Goal: Obtain resource: Download file/media

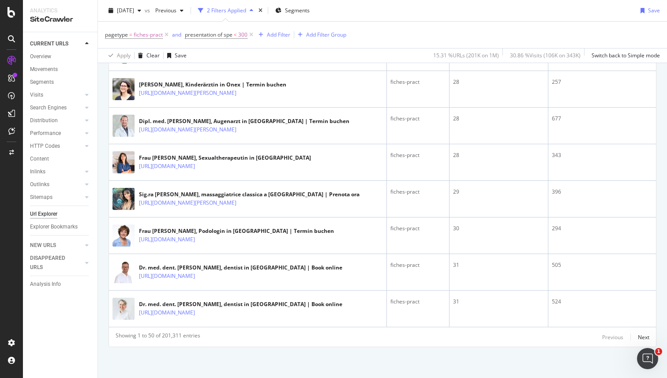
scroll to position [1838, 0]
click at [646, 337] on div "Next" at bounding box center [643, 338] width 11 height 8
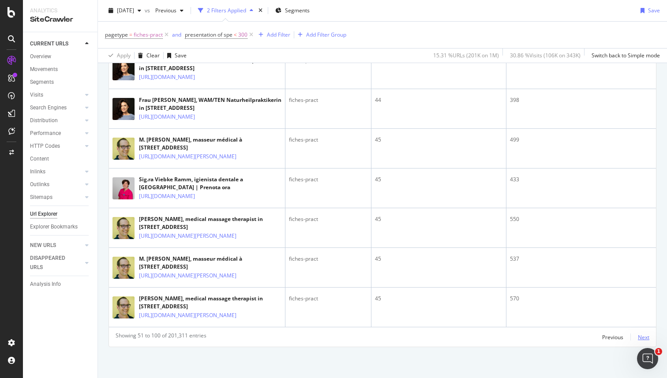
scroll to position [2511, 0]
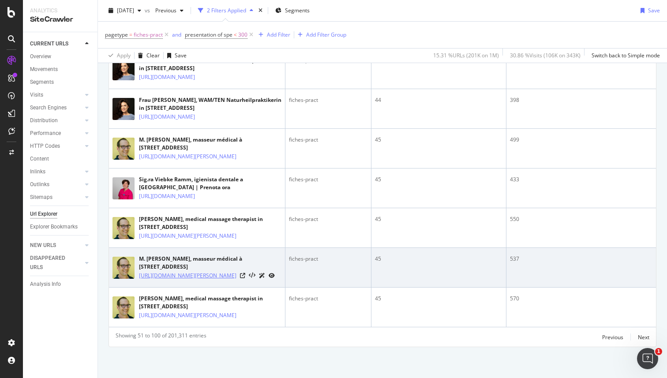
click at [195, 271] on link "[URL][DOMAIN_NAME][PERSON_NAME]" at bounding box center [188, 275] width 98 height 9
click at [245, 273] on icon at bounding box center [242, 275] width 5 height 5
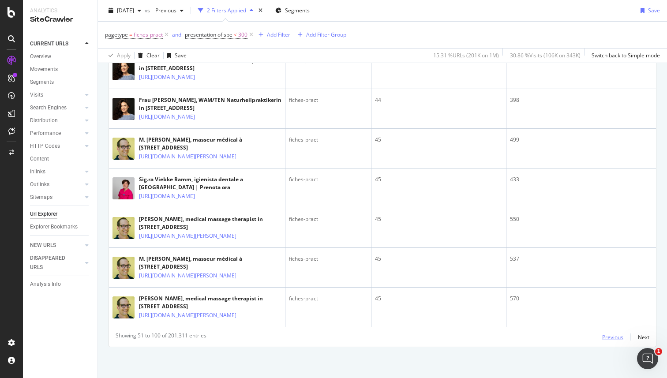
click at [612, 334] on div "Previous" at bounding box center [612, 338] width 21 height 8
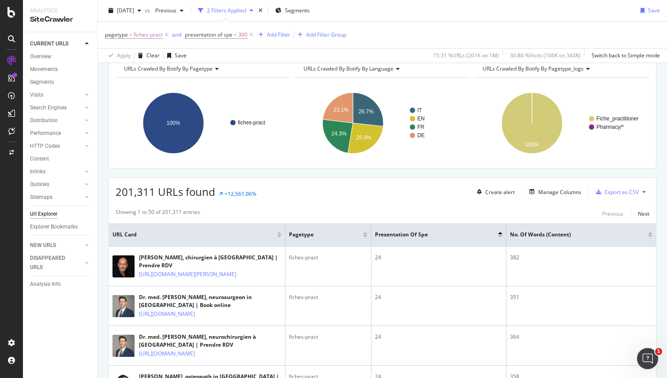
scroll to position [0, 0]
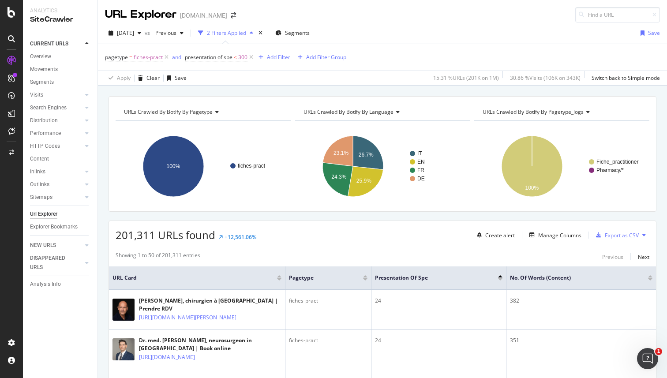
click at [645, 235] on icon at bounding box center [645, 235] width 4 height 5
click at [620, 235] on div "Export as CSV" at bounding box center [622, 236] width 34 height 8
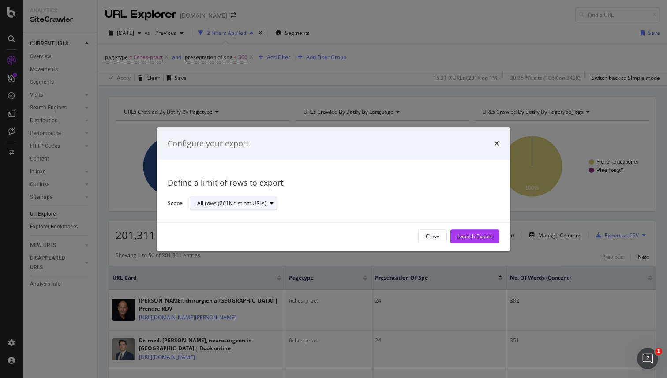
click at [275, 202] on div "modal" at bounding box center [272, 203] width 11 height 5
click at [270, 205] on icon "modal" at bounding box center [272, 203] width 4 height 5
click at [246, 231] on div "Define a limit" at bounding box center [238, 233] width 89 height 11
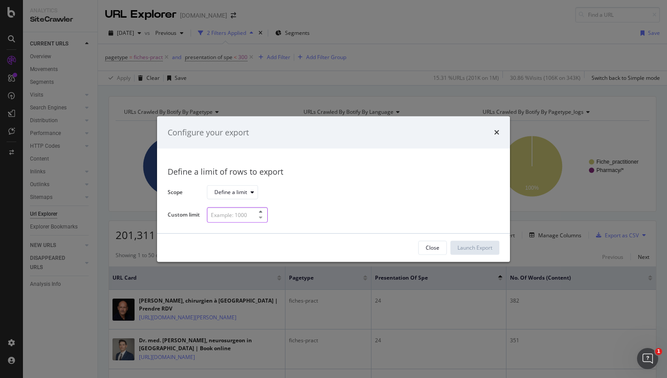
click at [241, 216] on input "modal" at bounding box center [237, 214] width 61 height 15
type input "2000"
click at [354, 192] on div "Define a limit" at bounding box center [350, 192] width 286 height 15
click at [460, 248] on div "Launch Export" at bounding box center [475, 248] width 35 height 8
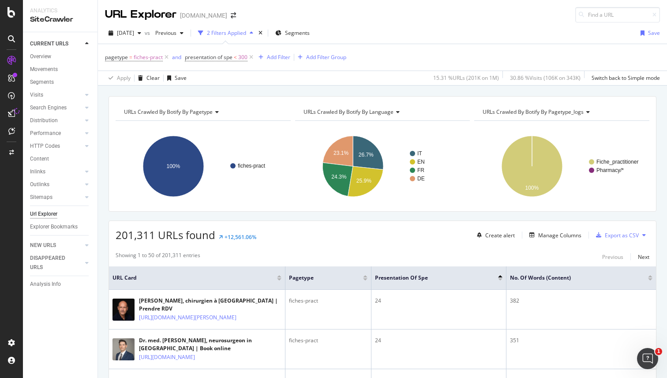
click at [610, 223] on div "201,311 URLs found +12,561.06% Create alert Manage Columns Export as CSV" at bounding box center [382, 232] width 547 height 22
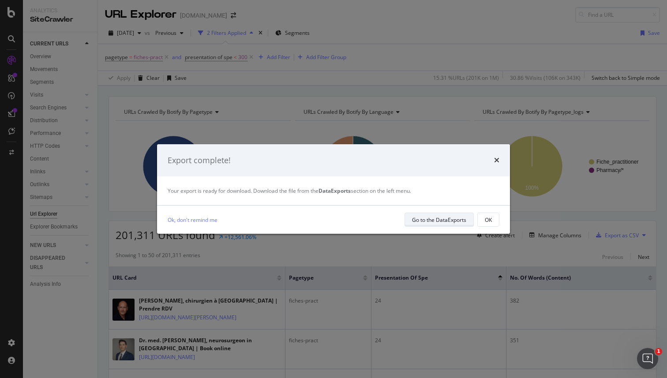
click at [429, 219] on div "Go to the DataExports" at bounding box center [439, 220] width 54 height 8
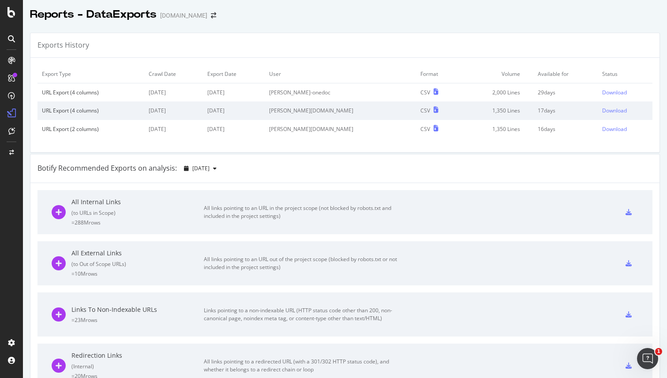
click at [501, 94] on td "2,000 Lines" at bounding box center [497, 92] width 74 height 19
click at [607, 91] on div "Download" at bounding box center [614, 93] width 25 height 8
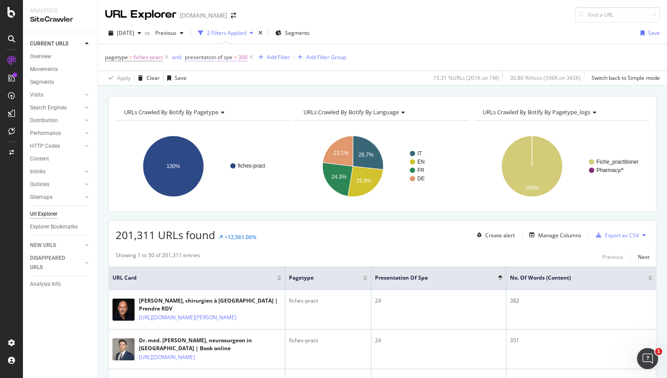
click at [242, 58] on span "300" at bounding box center [242, 57] width 9 height 12
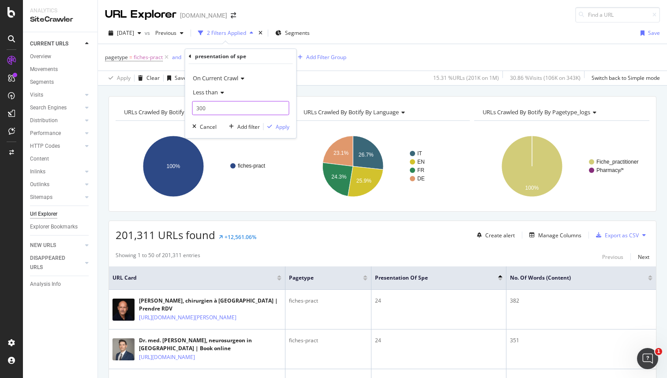
click at [216, 108] on input "300" at bounding box center [240, 108] width 97 height 14
click at [333, 94] on div "URLs Crawled By Botify By pagetype Chart (by Value) Table Expand Export as CSV …" at bounding box center [382, 96] width 569 height 21
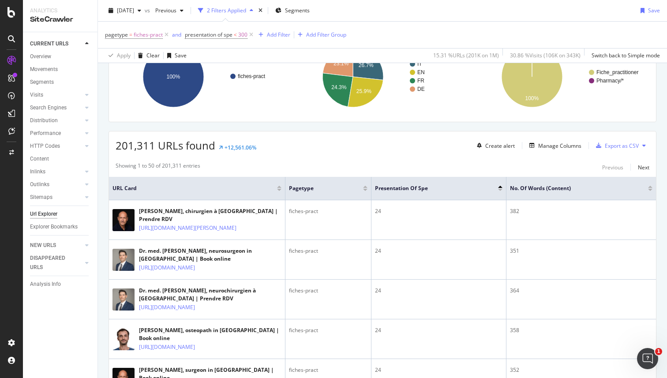
scroll to position [118, 0]
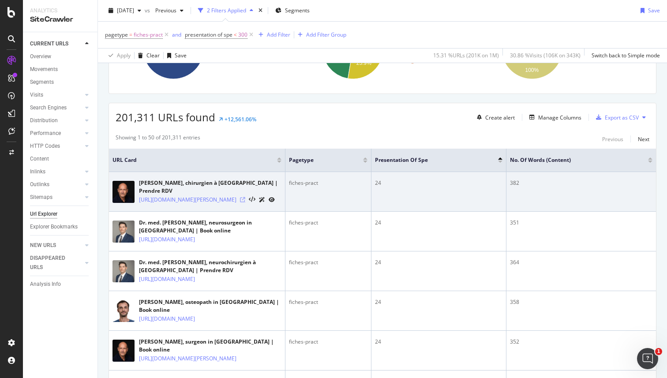
click at [245, 203] on icon at bounding box center [242, 199] width 5 height 5
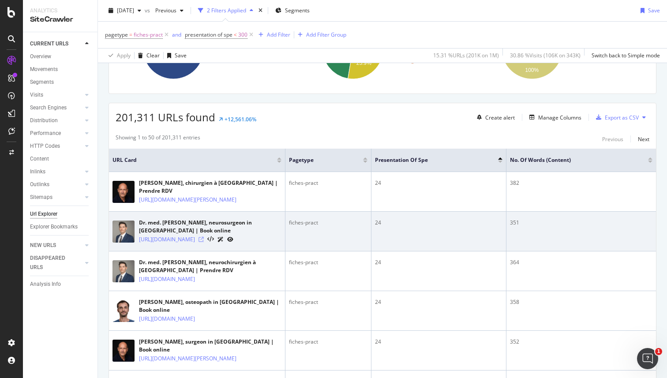
click at [204, 242] on icon at bounding box center [201, 239] width 5 height 5
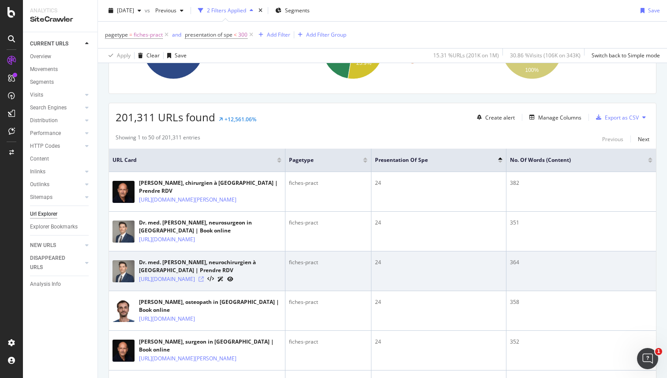
click at [204, 282] on icon at bounding box center [201, 279] width 5 height 5
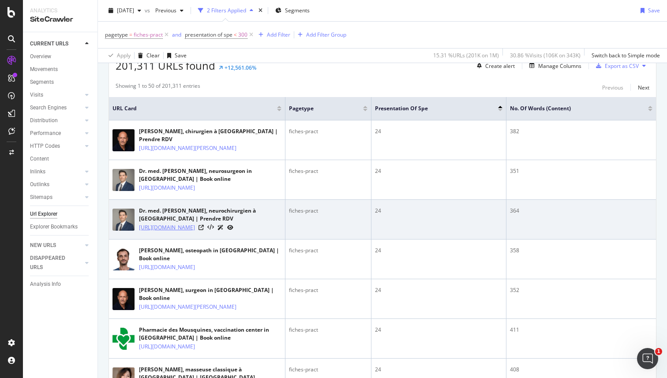
scroll to position [266, 0]
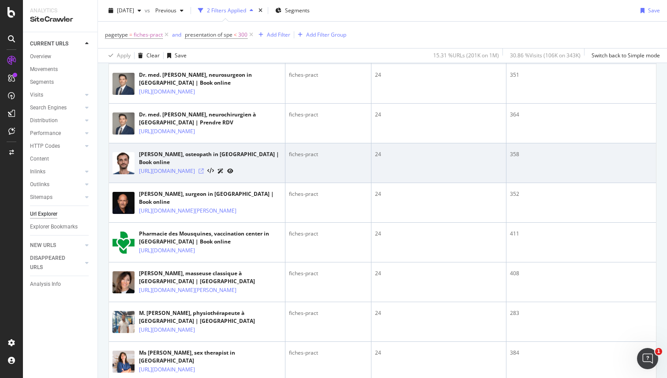
click at [204, 174] on icon at bounding box center [201, 171] width 5 height 5
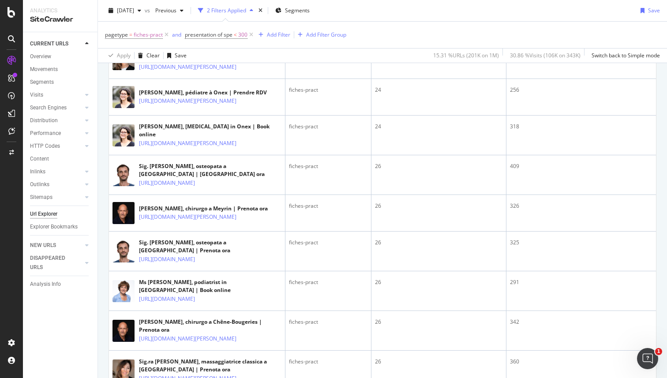
scroll to position [1008, 0]
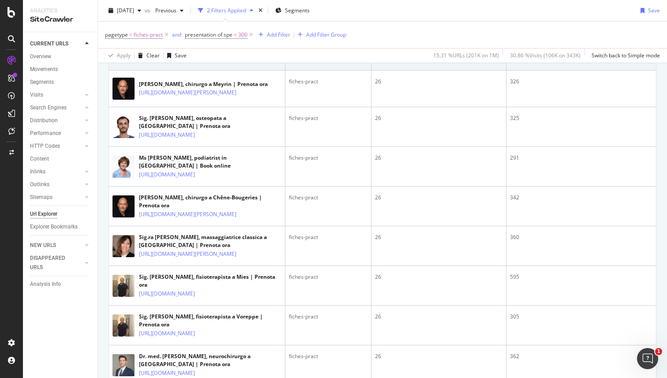
click at [204, 61] on icon at bounding box center [201, 58] width 5 height 5
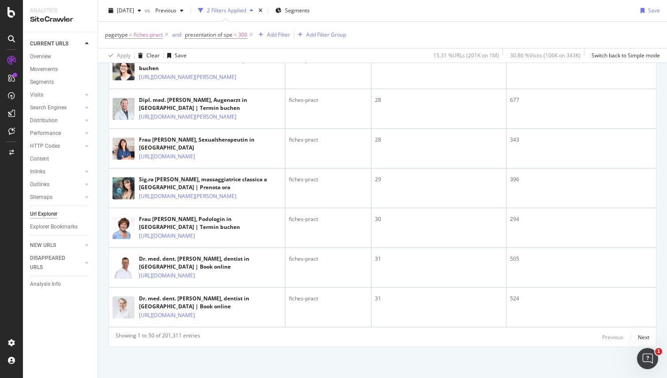
scroll to position [2377, 0]
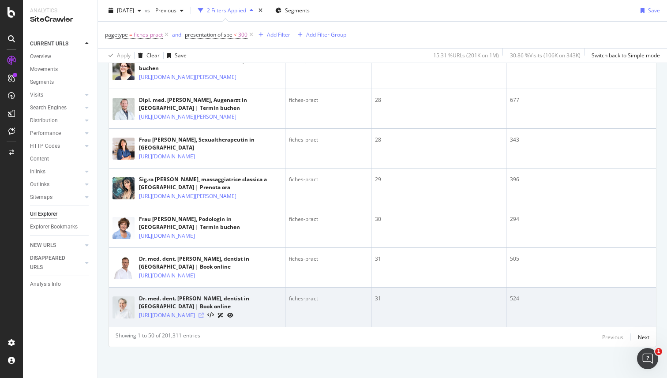
click at [204, 313] on icon at bounding box center [201, 315] width 5 height 5
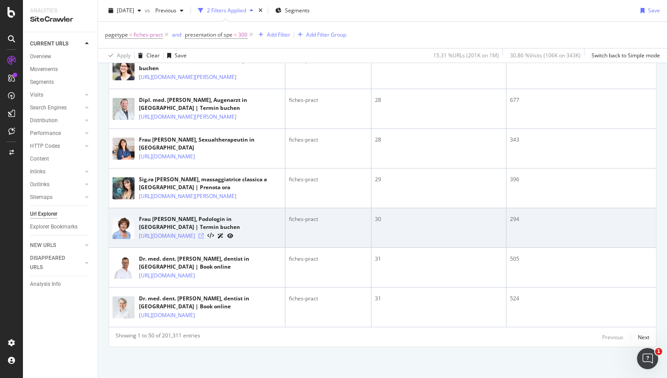
click at [204, 233] on icon at bounding box center [201, 235] width 5 height 5
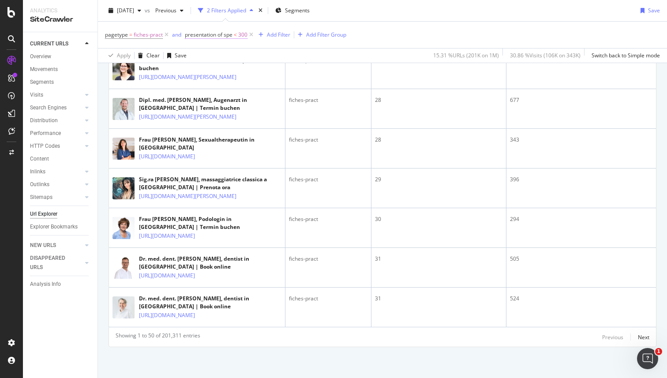
click at [221, 35] on span "presentation of spe" at bounding box center [209, 35] width 48 height 8
click at [215, 72] on span "Less than" at bounding box center [205, 70] width 25 height 8
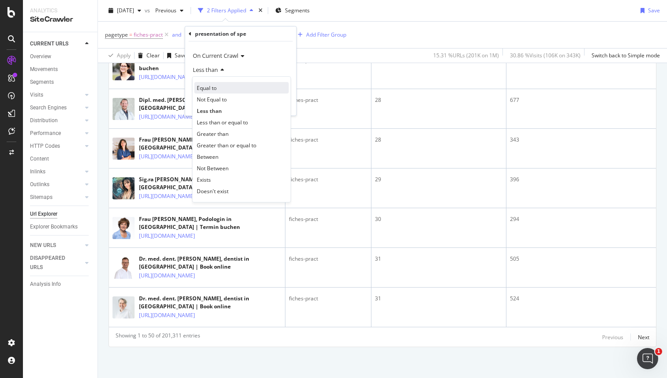
click at [215, 89] on span "Equal to" at bounding box center [207, 88] width 20 height 8
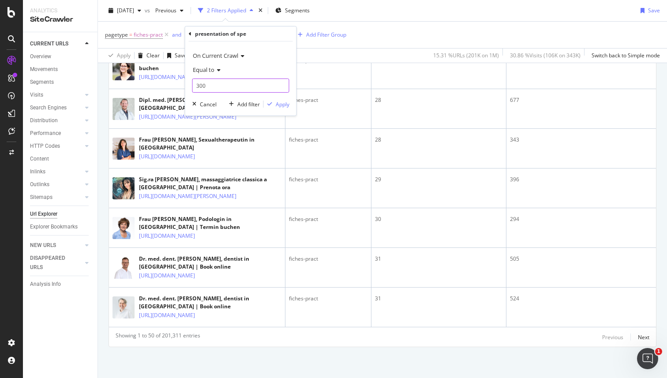
click at [209, 89] on input "300" at bounding box center [240, 86] width 97 height 14
click at [213, 73] on span "Equal to" at bounding box center [204, 70] width 22 height 8
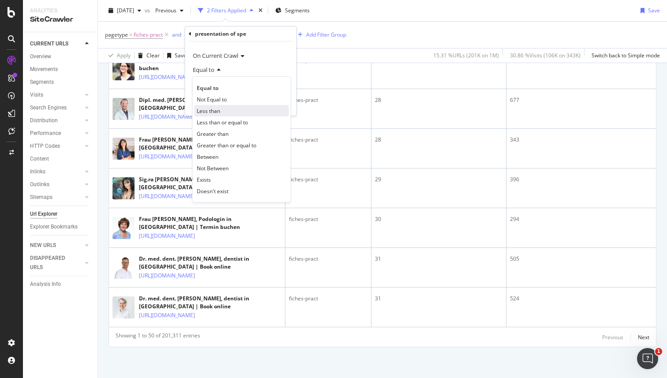
click at [212, 113] on span "Less than" at bounding box center [208, 111] width 23 height 8
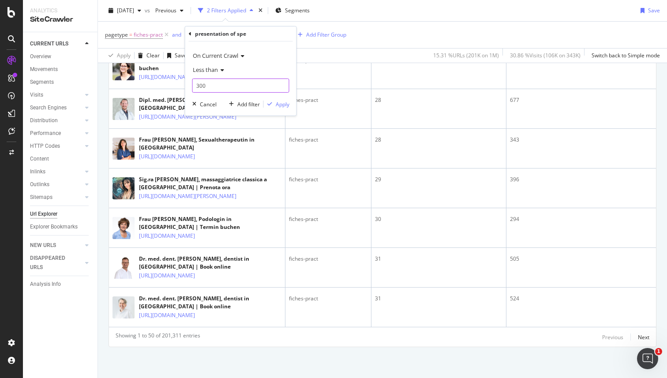
click at [208, 89] on input "300" at bounding box center [240, 86] width 97 height 14
type input "10"
click at [278, 104] on div "Apply" at bounding box center [283, 105] width 14 height 8
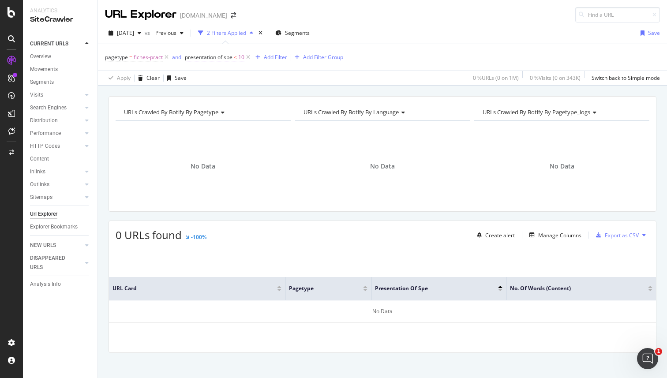
click at [240, 57] on span "10" at bounding box center [241, 57] width 6 height 12
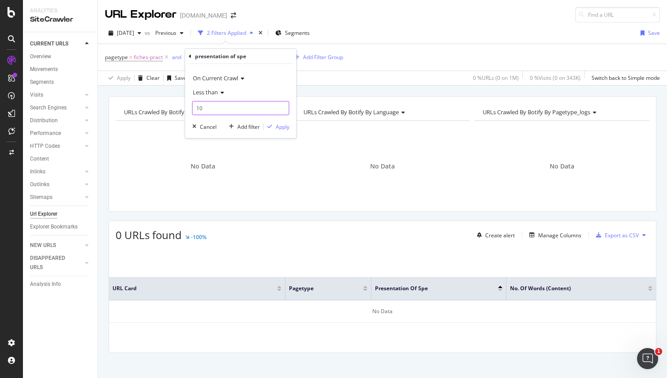
click at [223, 106] on input "10" at bounding box center [240, 108] width 97 height 14
type input "1"
type input "50"
click at [278, 129] on div "Apply" at bounding box center [283, 127] width 14 height 8
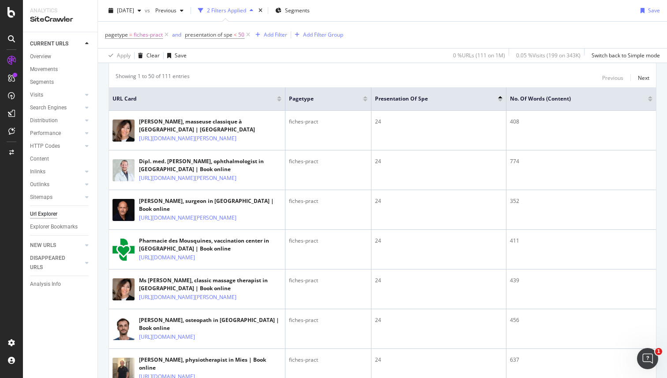
scroll to position [190, 0]
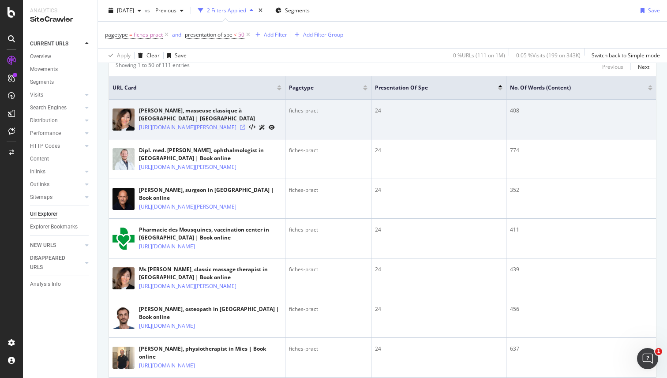
click at [245, 130] on icon at bounding box center [242, 127] width 5 height 5
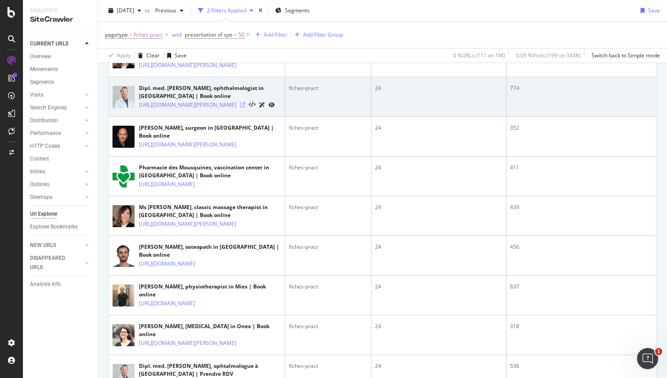
click at [245, 108] on icon at bounding box center [242, 104] width 5 height 5
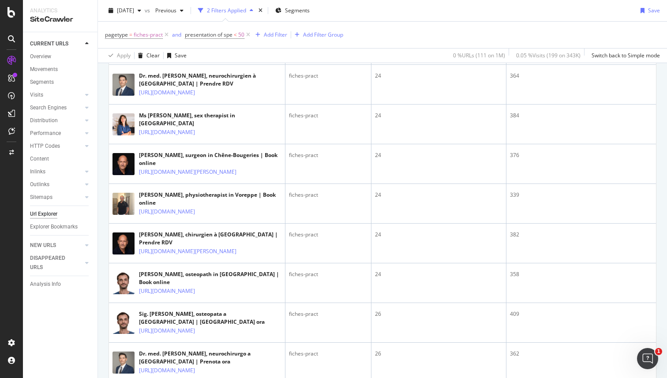
scroll to position [855, 0]
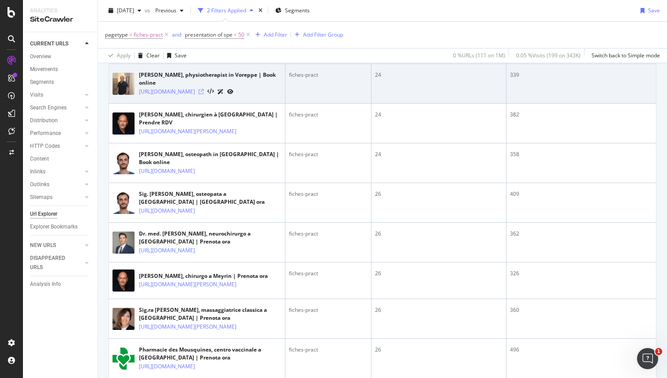
click at [204, 94] on icon at bounding box center [201, 91] width 5 height 5
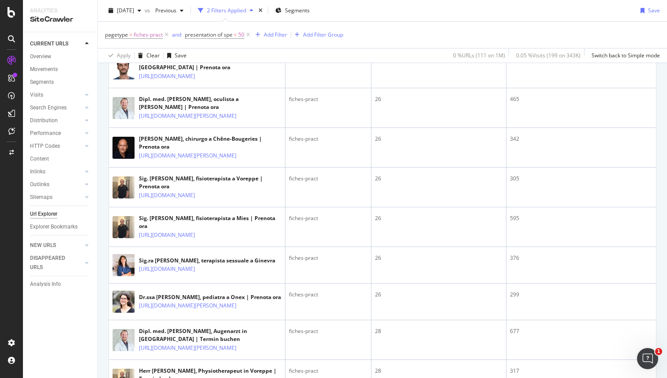
scroll to position [1275, 0]
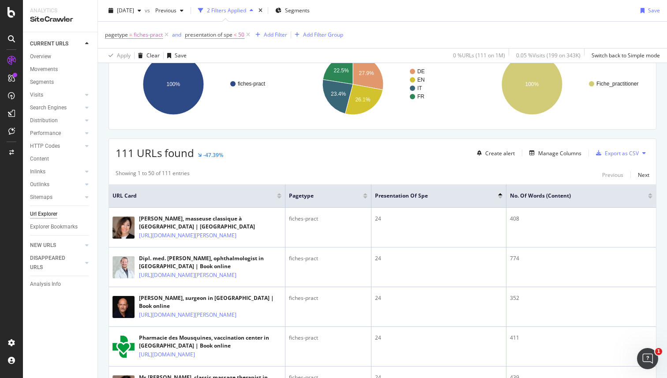
scroll to position [0, 0]
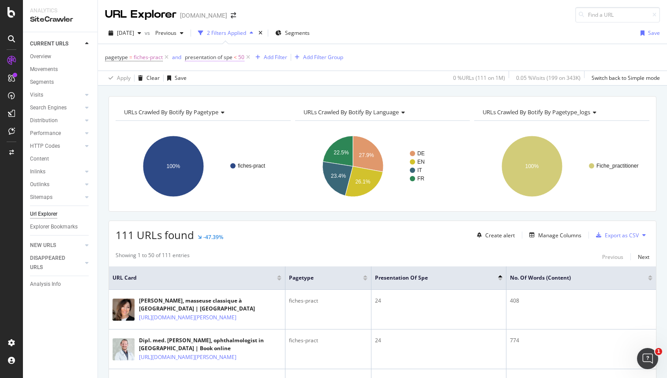
click at [236, 59] on span "<" at bounding box center [235, 57] width 3 height 8
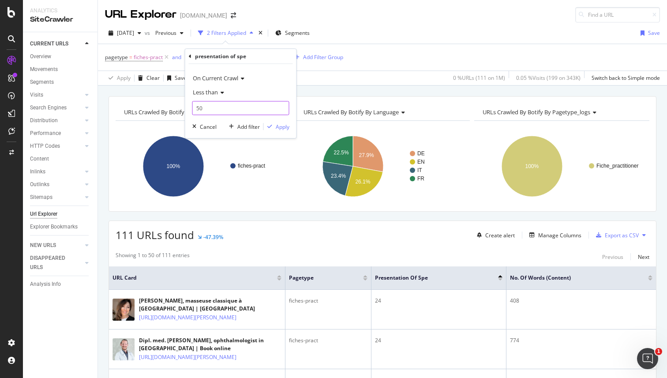
drag, startPoint x: 199, startPoint y: 109, endPoint x: 187, endPoint y: 109, distance: 12.8
click at [187, 109] on div "On Current Crawl Less than 50 Cancel Add filter Apply" at bounding box center [240, 101] width 111 height 74
type input "60"
click at [276, 127] on div "Apply" at bounding box center [283, 127] width 14 height 8
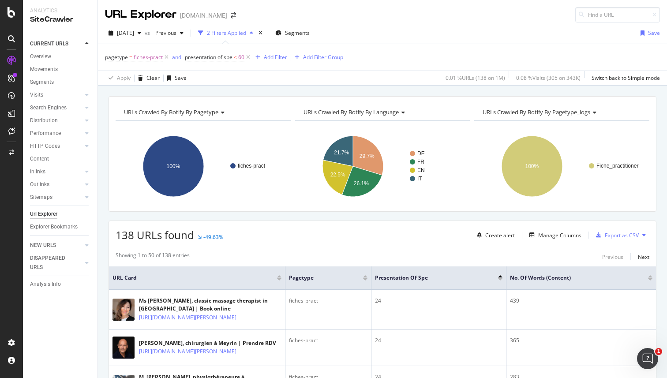
click at [619, 235] on div "Export as CSV" at bounding box center [622, 236] width 34 height 8
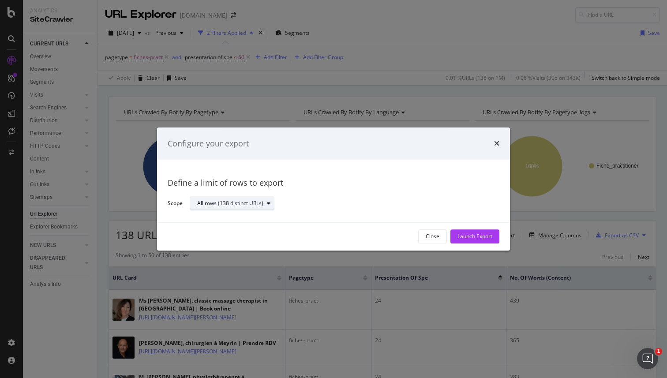
click at [263, 207] on div "All rows (138 distinct URLs)" at bounding box center [235, 204] width 77 height 12
click at [474, 237] on div "Launch Export" at bounding box center [475, 237] width 35 height 8
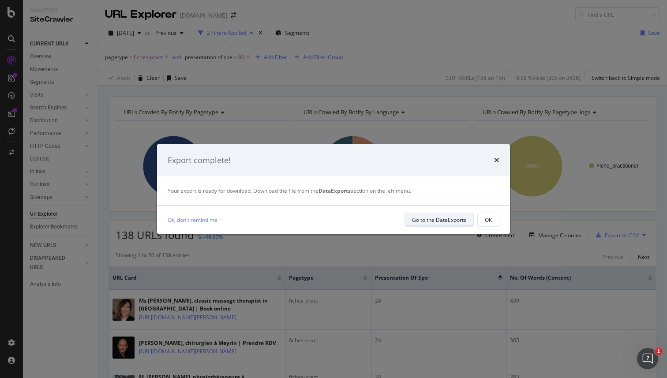
click at [457, 213] on button "Go to the DataExports" at bounding box center [439, 220] width 69 height 14
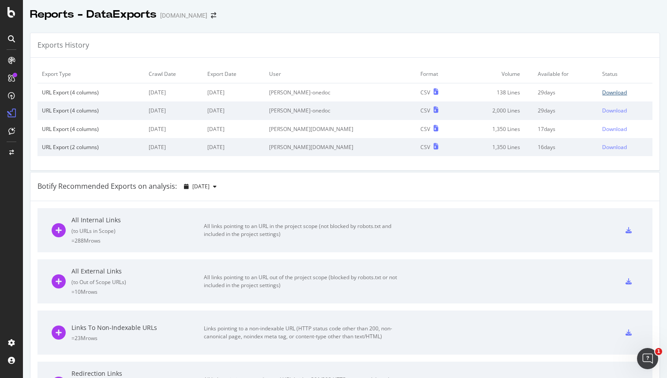
click at [602, 91] on div "Download" at bounding box center [614, 93] width 25 height 8
click at [319, 185] on div "Botify Recommended Exports on analysis: [DATE]" at bounding box center [344, 187] width 629 height 29
click at [320, 34] on div "Exports History" at bounding box center [344, 45] width 629 height 25
